Goal: Obtain resource: Download file/media

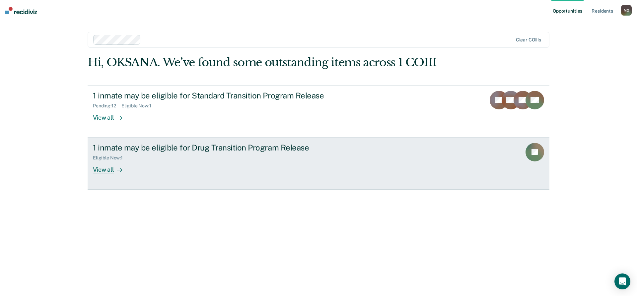
click at [99, 169] on div "View all" at bounding box center [111, 167] width 37 height 13
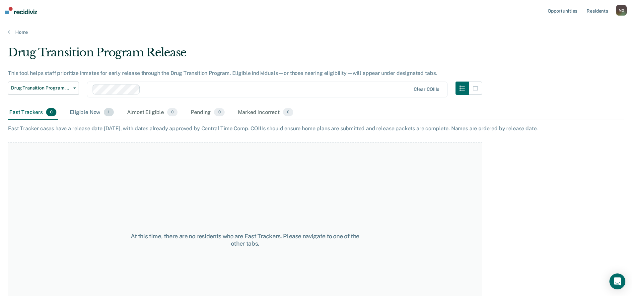
click at [84, 113] on div "Eligible Now 1" at bounding box center [91, 113] width 46 height 15
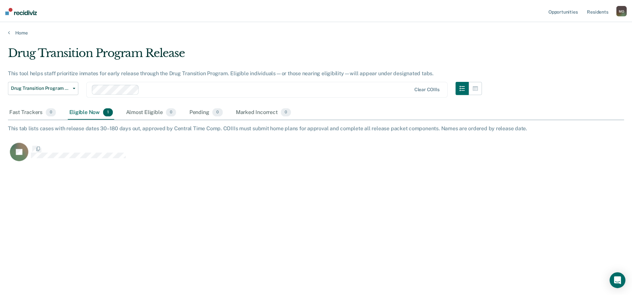
scroll to position [196, 616]
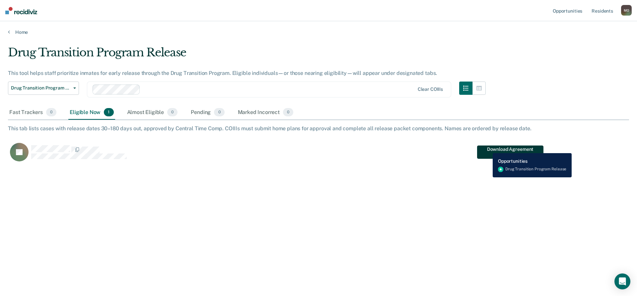
click at [488, 148] on button "Download Agreement Form" at bounding box center [510, 152] width 66 height 13
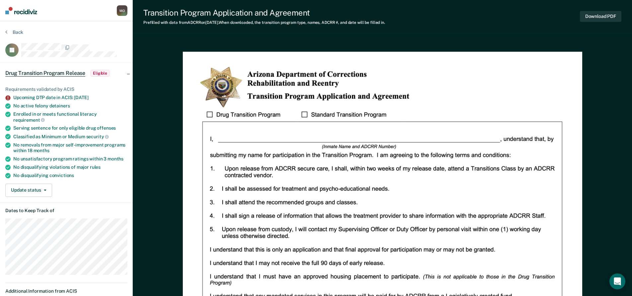
click at [592, 20] on button "Download PDF" at bounding box center [600, 16] width 41 height 11
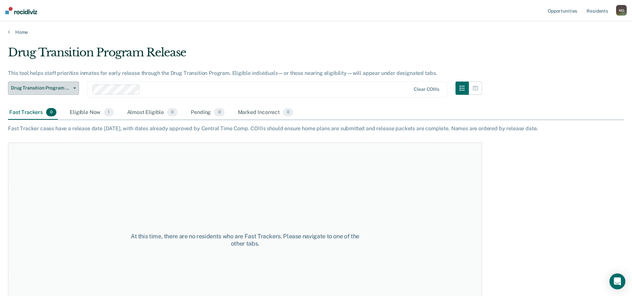
click at [66, 91] on span "Drug Transition Program Release" at bounding box center [41, 88] width 60 height 6
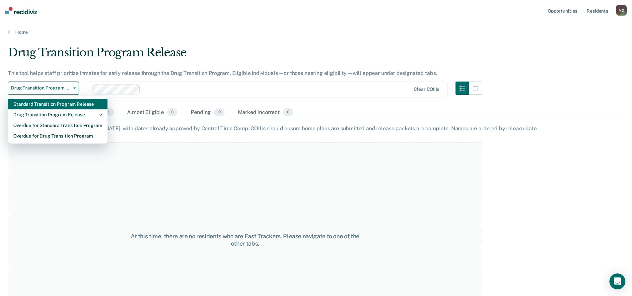
click at [62, 102] on div "Standard Transition Program Release" at bounding box center [57, 104] width 89 height 11
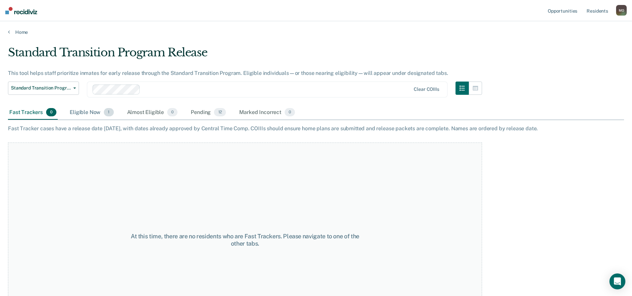
click at [88, 113] on div "Eligible Now 1" at bounding box center [91, 113] width 46 height 15
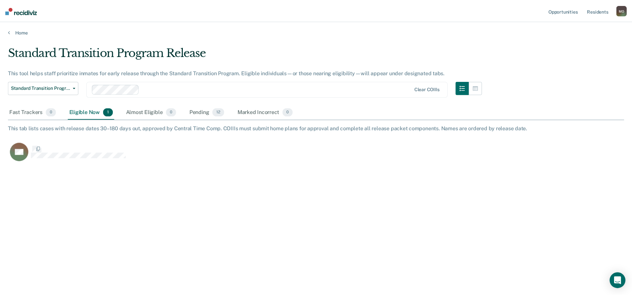
scroll to position [196, 616]
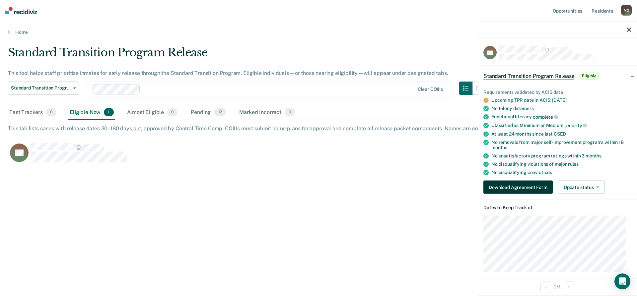
click at [530, 187] on button "Download Agreement Form" at bounding box center [517, 187] width 69 height 13
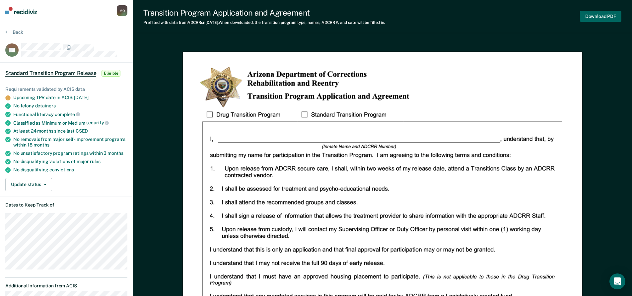
click at [603, 17] on button "Download PDF" at bounding box center [600, 16] width 41 height 11
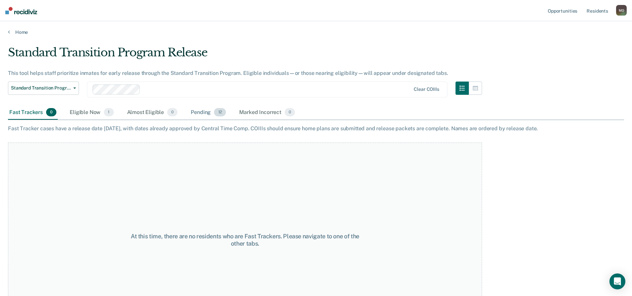
click at [206, 114] on div "Pending 12" at bounding box center [208, 113] width 38 height 15
